Goal: Find specific page/section: Locate a particular part of the current website

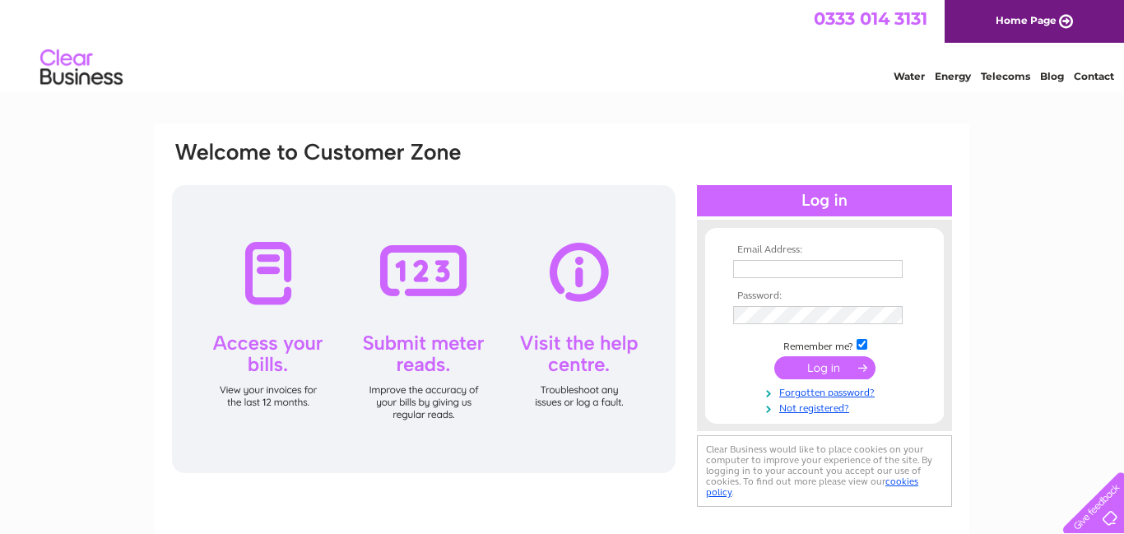
type input "iainmacrae62@gmail.com"
click at [829, 370] on input "submit" at bounding box center [825, 367] width 101 height 23
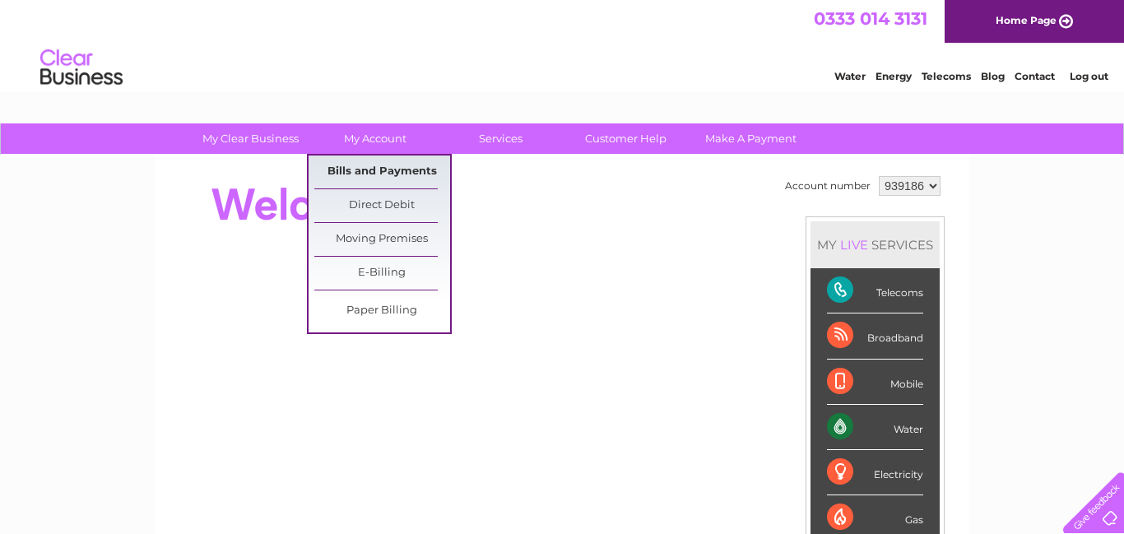
click at [382, 172] on link "Bills and Payments" at bounding box center [382, 172] width 136 height 33
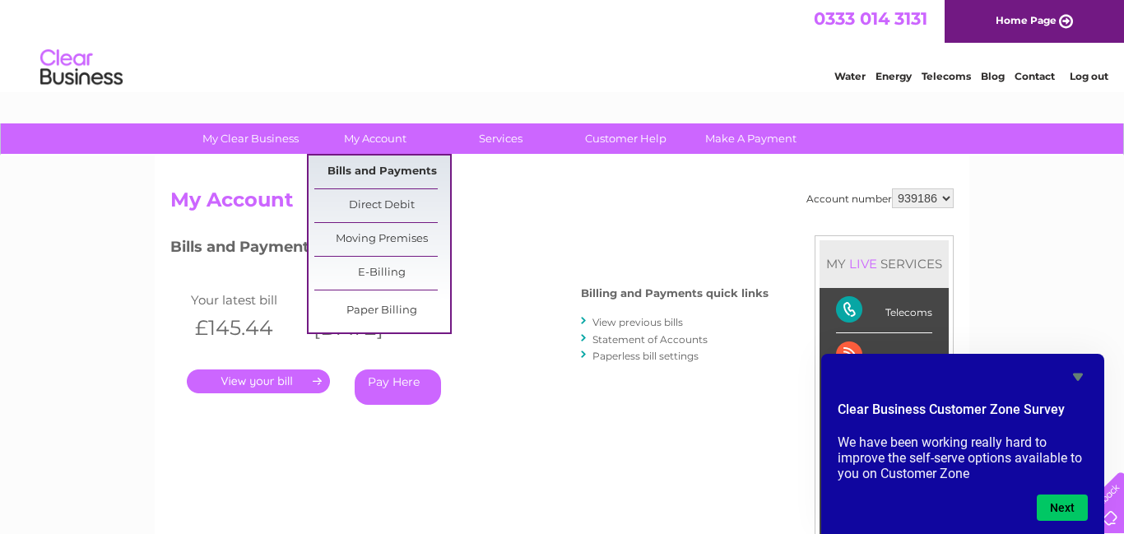
click at [382, 170] on link "Bills and Payments" at bounding box center [382, 172] width 136 height 33
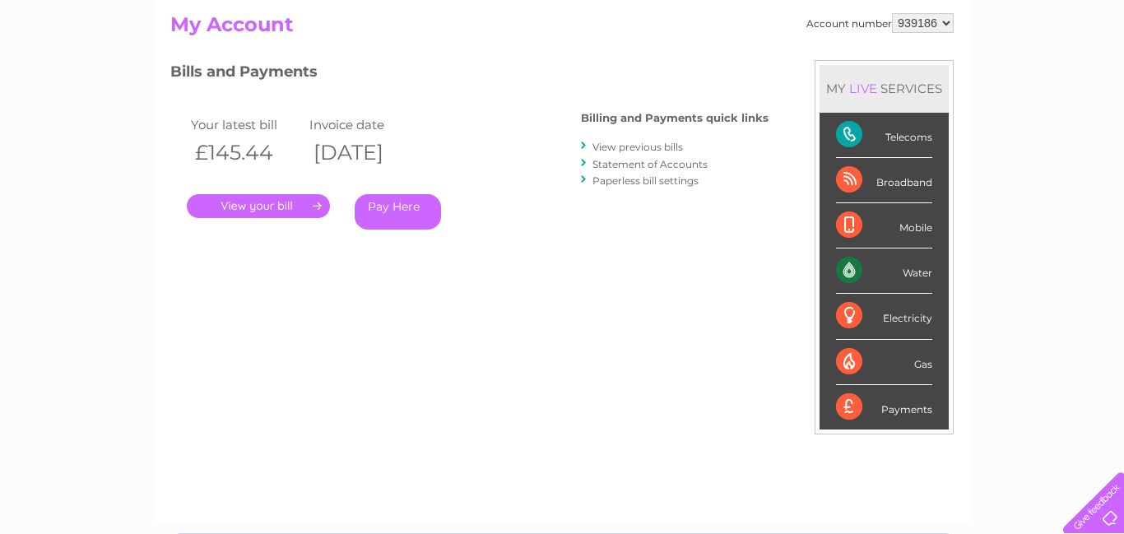
scroll to position [173, 0]
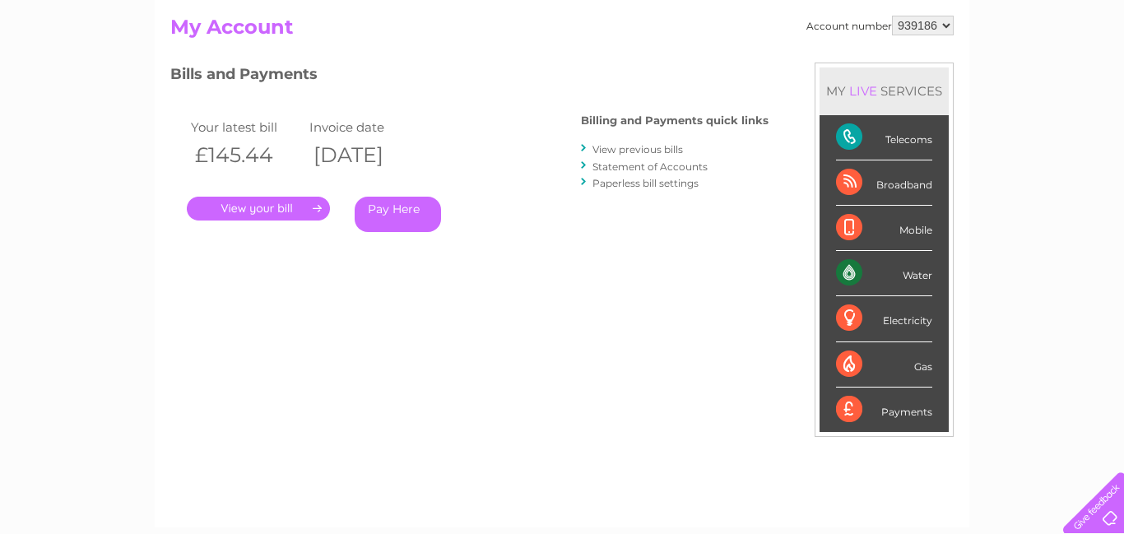
click at [634, 148] on link "View previous bills" at bounding box center [638, 149] width 91 height 12
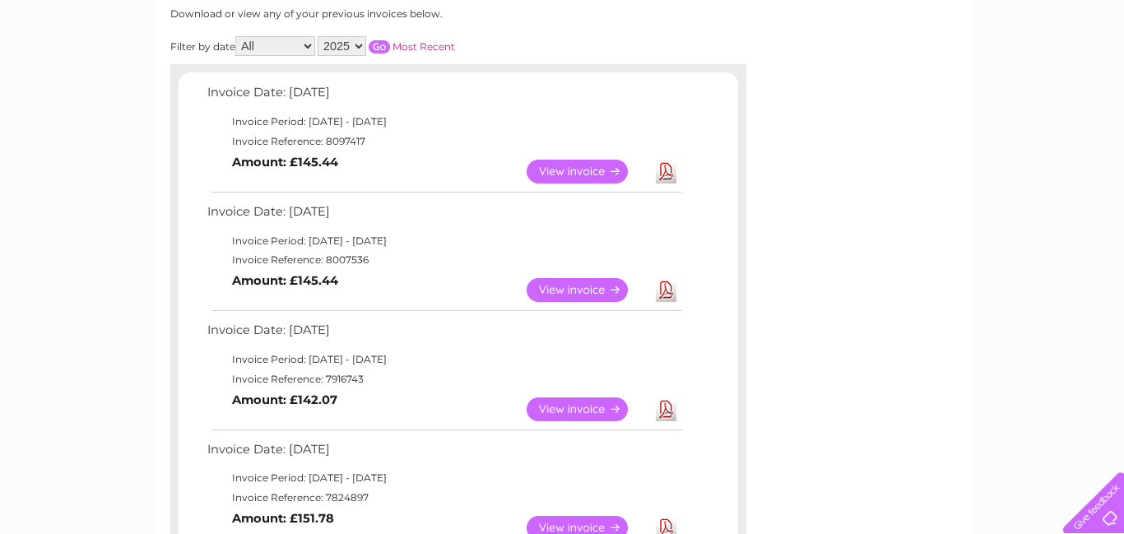
click at [577, 291] on link "View" at bounding box center [587, 290] width 121 height 24
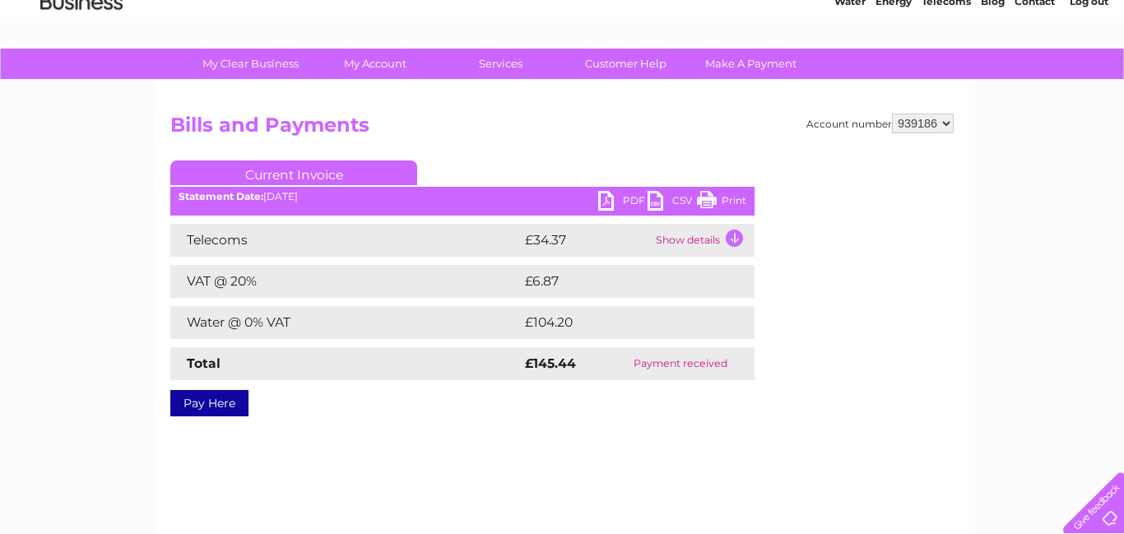
scroll to position [74, 0]
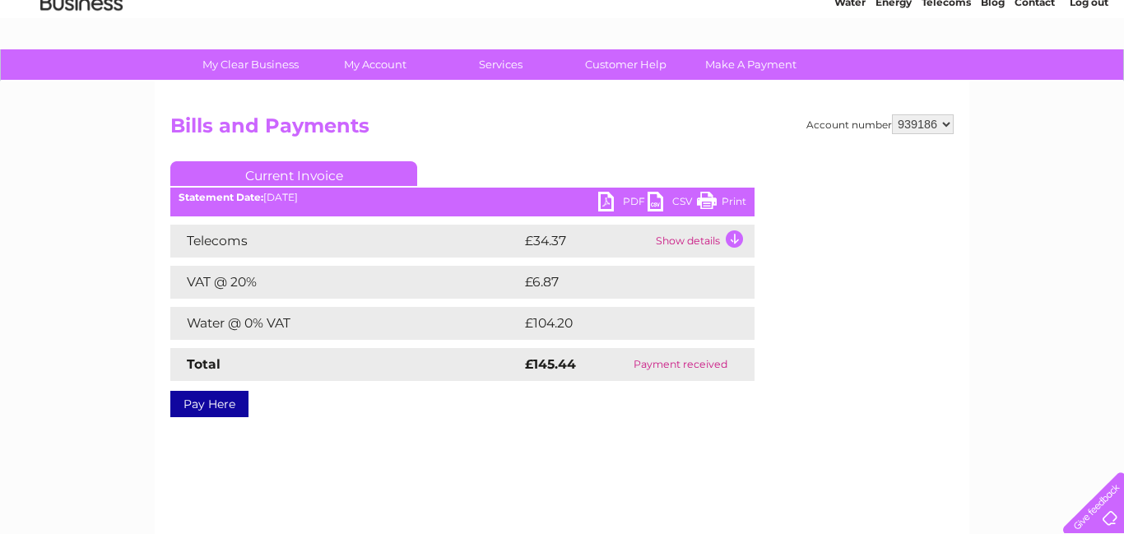
click at [705, 199] on link "Print" at bounding box center [721, 204] width 49 height 24
